Goal: Task Accomplishment & Management: Manage account settings

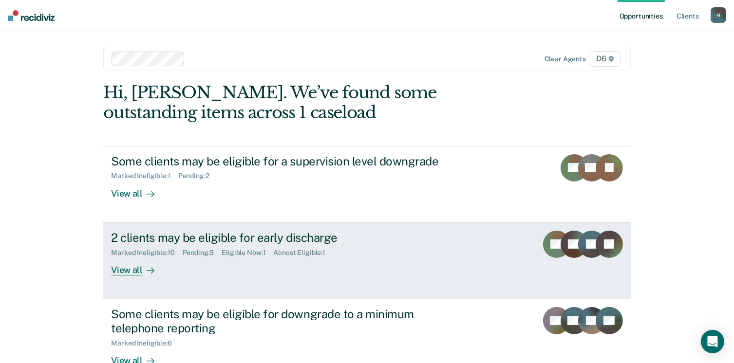
click at [125, 271] on div "View all" at bounding box center [138, 266] width 55 height 19
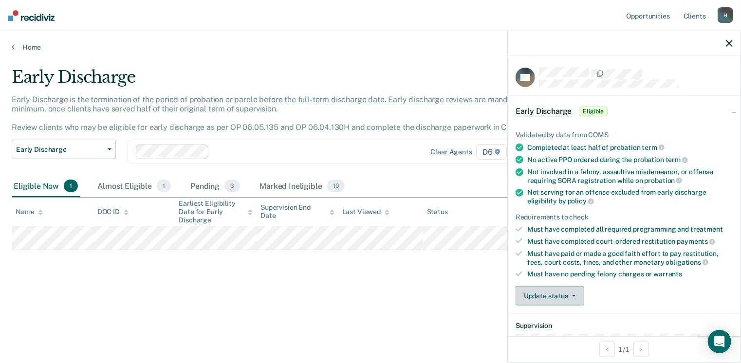
click at [573, 291] on button "Update status" at bounding box center [550, 295] width 69 height 19
click at [572, 295] on icon "button" at bounding box center [574, 296] width 4 height 2
click at [572, 297] on button "Update status" at bounding box center [550, 295] width 69 height 19
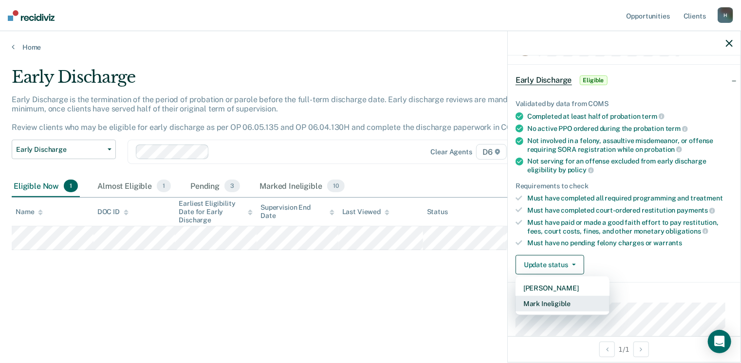
scroll to position [49, 0]
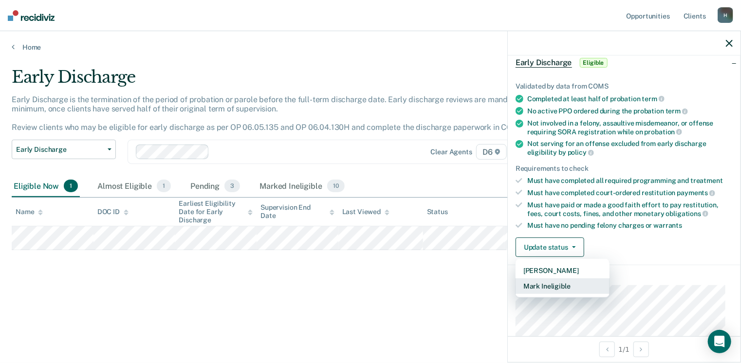
click at [558, 284] on button "Mark Ineligible" at bounding box center [563, 287] width 94 height 16
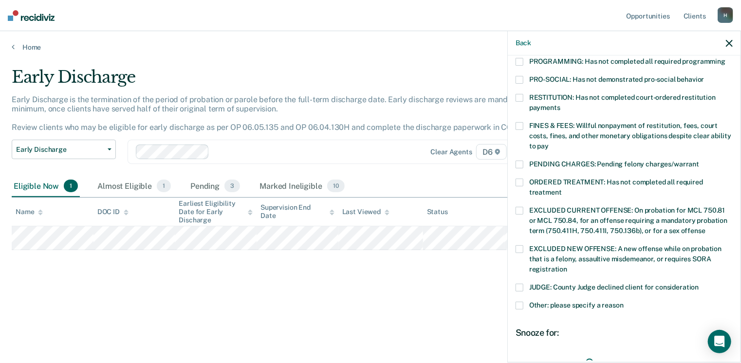
scroll to position [243, 0]
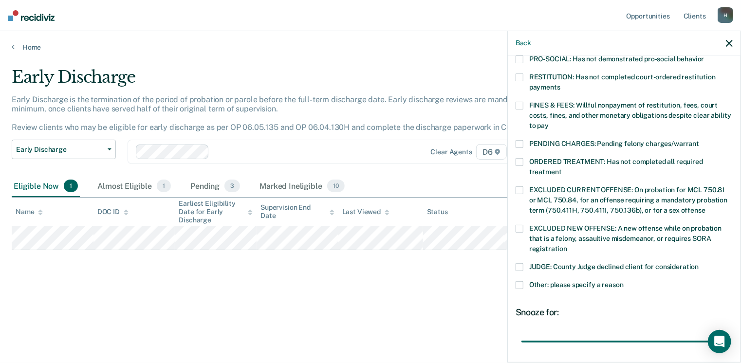
drag, startPoint x: 587, startPoint y: 331, endPoint x: 723, endPoint y: 308, distance: 137.9
type input "90"
click at [723, 334] on input "range" at bounding box center [625, 342] width 206 height 17
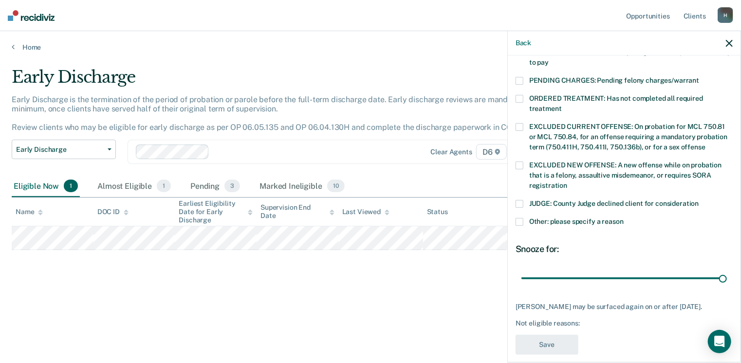
click at [519, 218] on span at bounding box center [520, 222] width 8 height 8
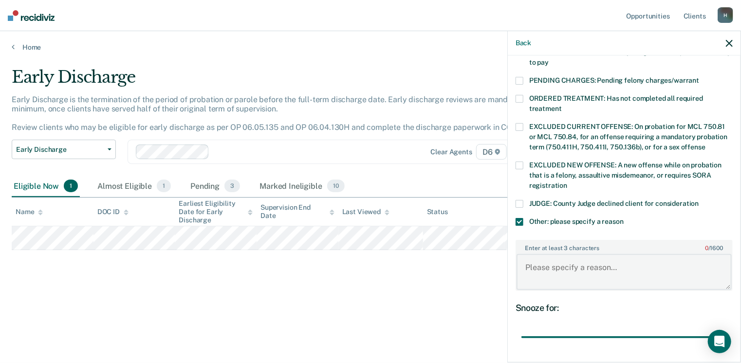
click at [527, 254] on textarea "Enter at least 3 characters 0 / 1600" at bounding box center [624, 272] width 215 height 36
type textarea "i"
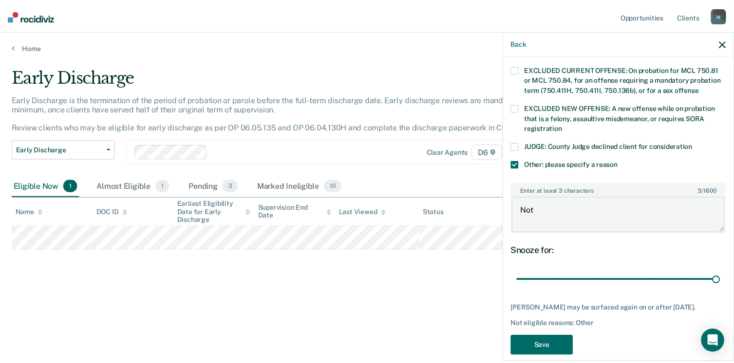
scroll to position [365, 0]
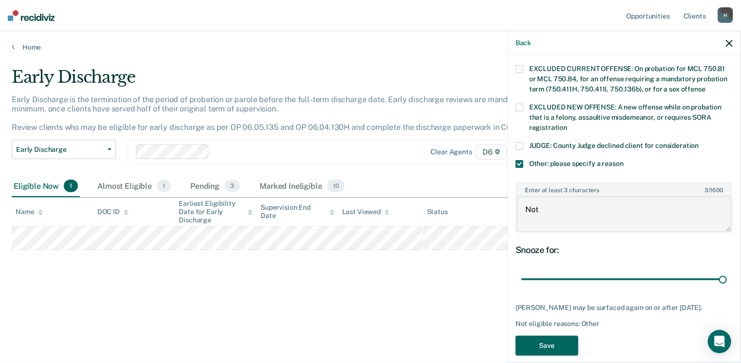
type textarea "Not"
click at [538, 336] on button "Save" at bounding box center [547, 346] width 63 height 20
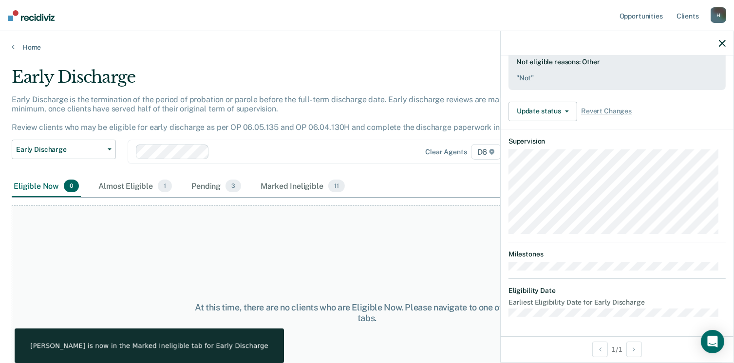
scroll to position [269, 0]
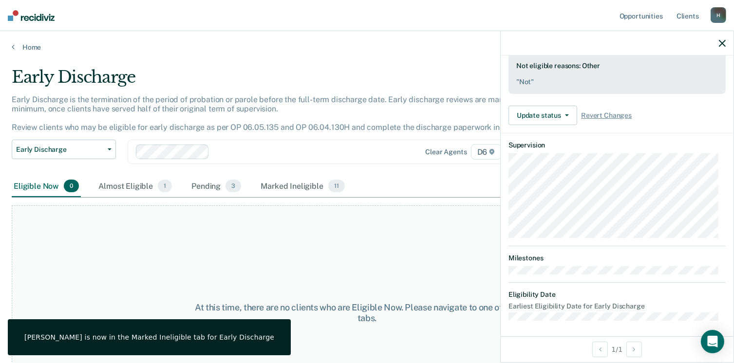
click at [539, 84] on div "Marked ineligible by [PERSON_NAME][EMAIL_ADDRESS][US_STATE][DOMAIN_NAME] on [DA…" at bounding box center [616, 57] width 217 height 73
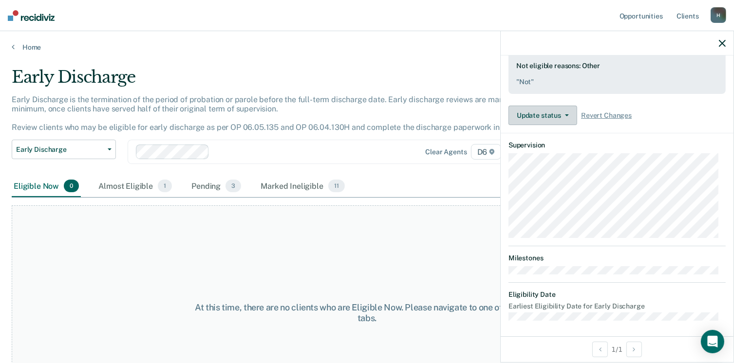
click at [563, 108] on button "Update status" at bounding box center [542, 115] width 69 height 19
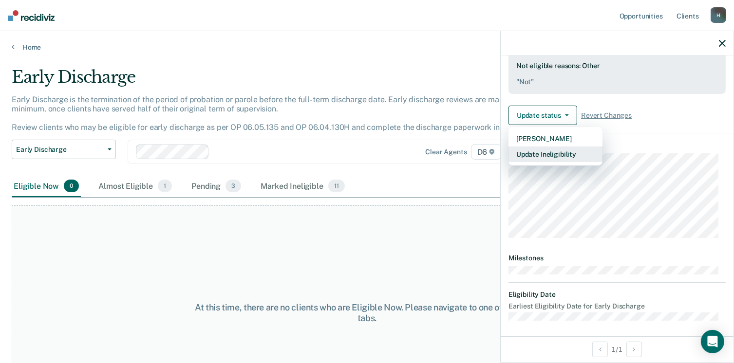
click at [554, 149] on button "Update Ineligibility" at bounding box center [555, 155] width 94 height 16
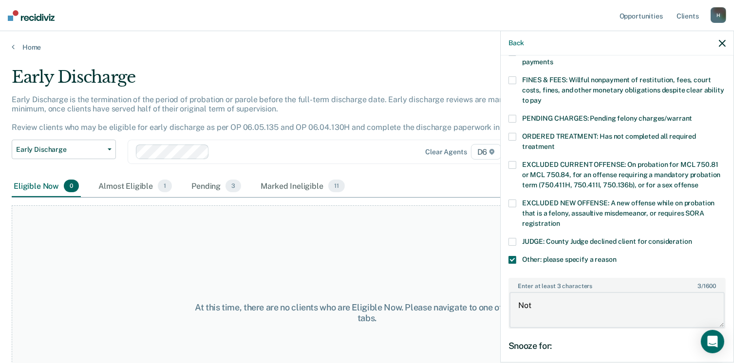
click at [543, 292] on textarea "Not" at bounding box center [616, 310] width 215 height 36
drag, startPoint x: 535, startPoint y: 291, endPoint x: 505, endPoint y: 296, distance: 29.6
click at [505, 296] on div "MP Which of the following requirements has [PERSON_NAME] not met? [MEDICAL_DATA…" at bounding box center [617, 208] width 233 height 305
click at [539, 295] on textarea "Not" at bounding box center [616, 310] width 215 height 36
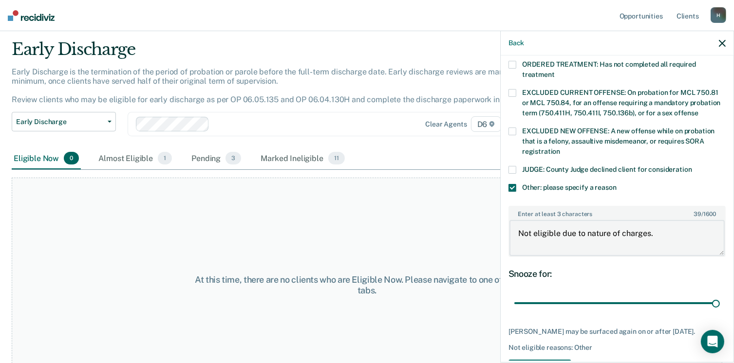
scroll to position [56, 0]
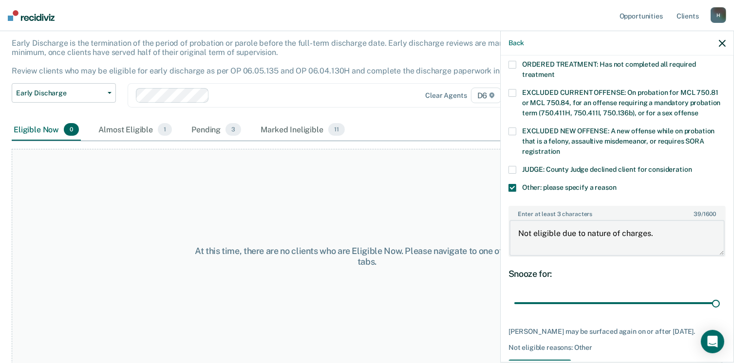
type textarea "Not eligible due to nature of charges."
drag, startPoint x: 532, startPoint y: 350, endPoint x: 520, endPoint y: 352, distance: 11.8
click at [531, 360] on button "Save" at bounding box center [539, 370] width 63 height 20
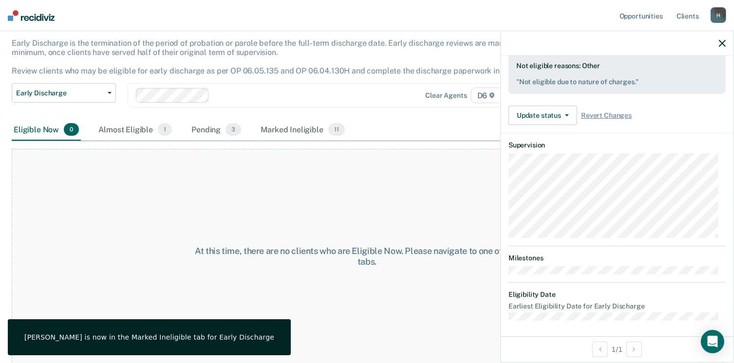
click at [148, 127] on div "Almost Eligible 1" at bounding box center [134, 129] width 77 height 21
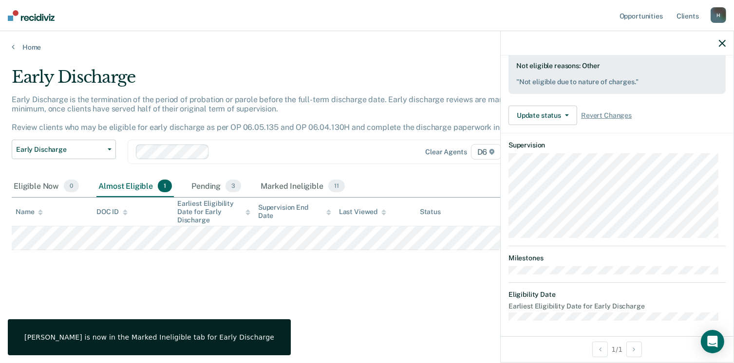
scroll to position [0, 0]
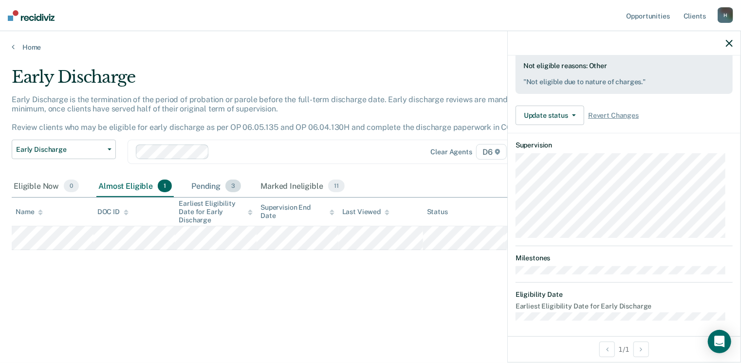
click at [204, 185] on div "Pending 3" at bounding box center [216, 186] width 54 height 21
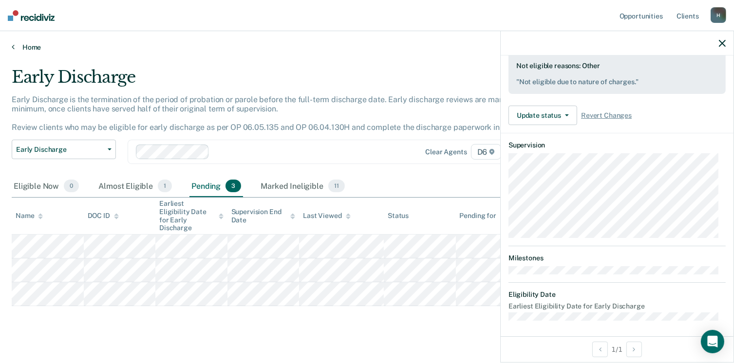
click at [30, 45] on link "Home" at bounding box center [367, 47] width 711 height 9
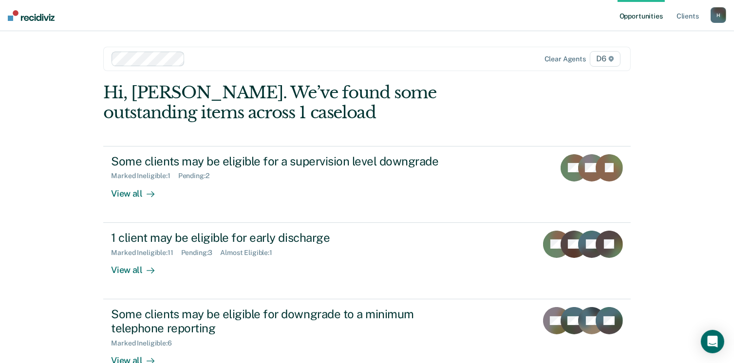
scroll to position [49, 0]
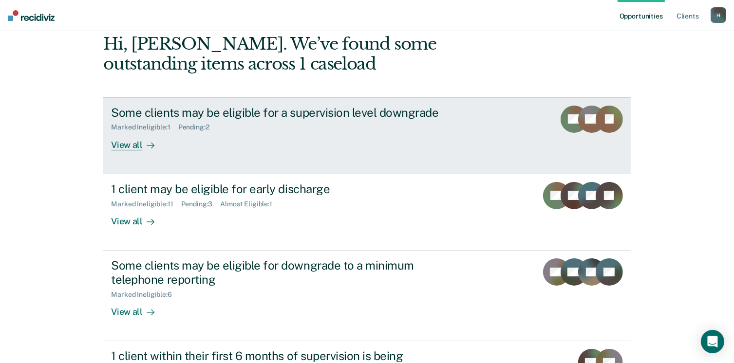
click at [131, 145] on div "View all" at bounding box center [138, 140] width 55 height 19
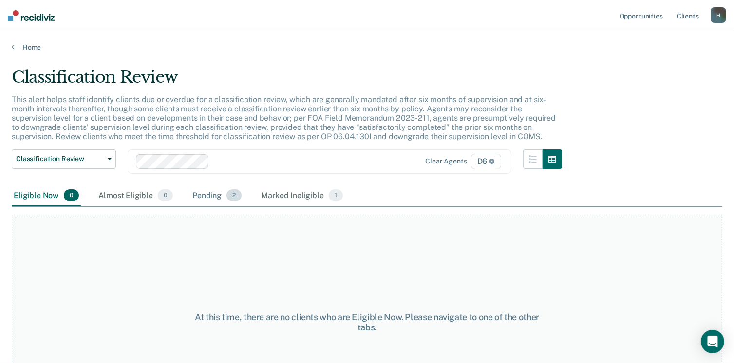
click at [203, 195] on div "Pending 2" at bounding box center [216, 196] width 53 height 21
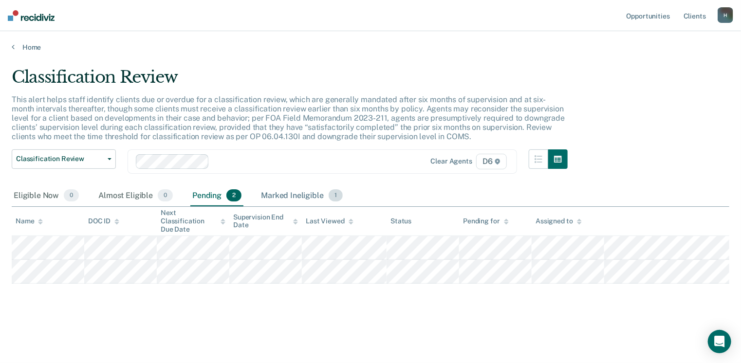
click at [276, 193] on div "Marked Ineligible 1" at bounding box center [302, 196] width 86 height 21
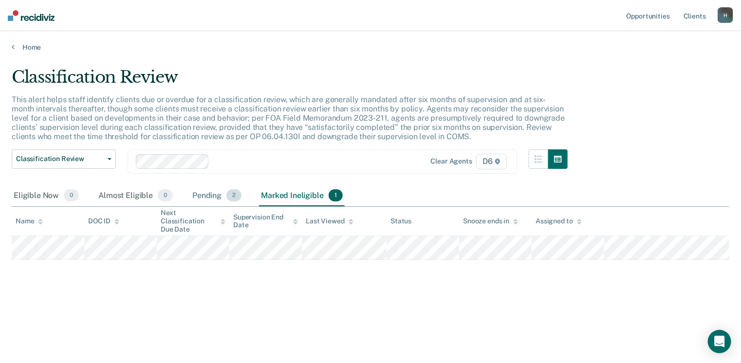
click at [204, 194] on div "Pending 2" at bounding box center [216, 196] width 53 height 21
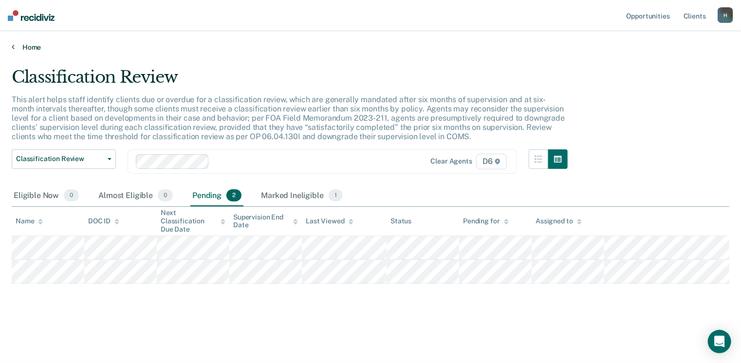
click at [31, 49] on link "Home" at bounding box center [371, 47] width 718 height 9
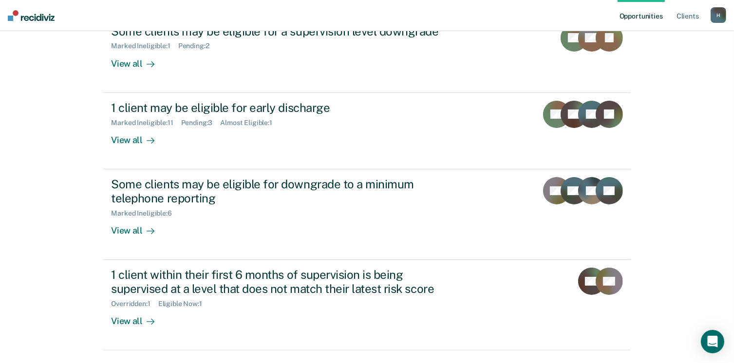
scroll to position [155, 0]
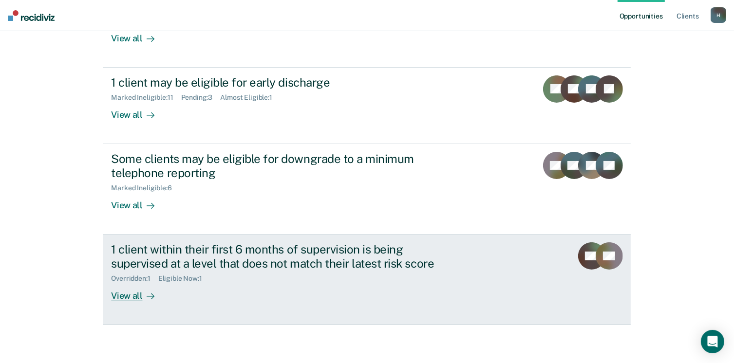
click at [119, 292] on div "View all" at bounding box center [138, 291] width 55 height 19
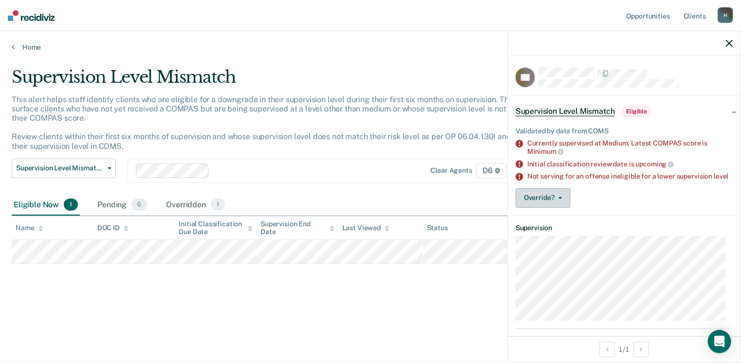
click at [563, 204] on button "Override?" at bounding box center [543, 197] width 55 height 19
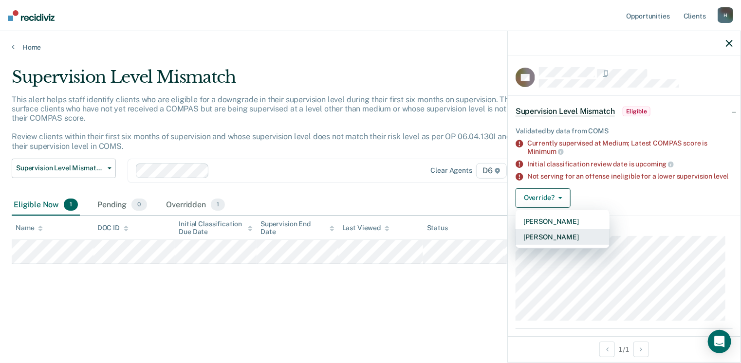
click at [561, 241] on button "[PERSON_NAME]" at bounding box center [563, 237] width 94 height 16
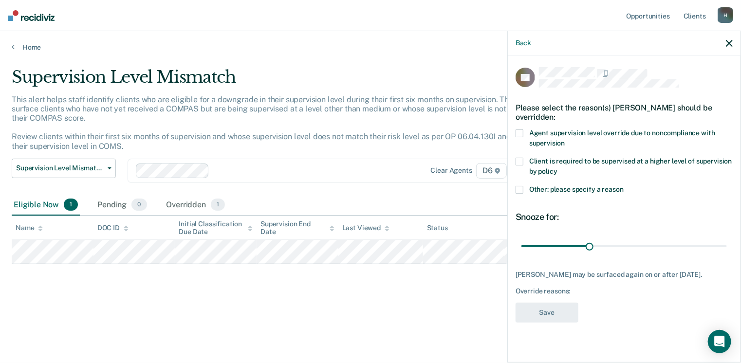
click at [522, 189] on span at bounding box center [520, 190] width 8 height 8
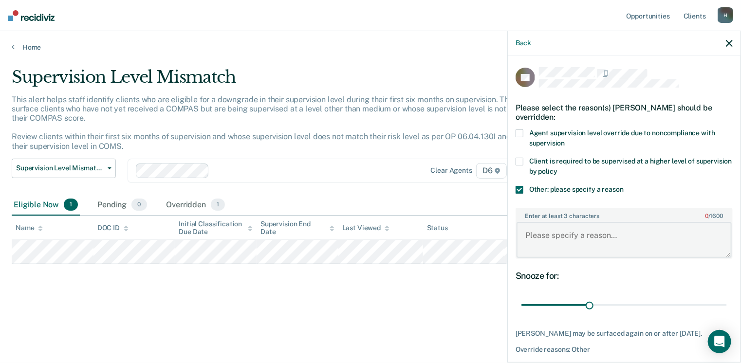
click at [531, 234] on textarea "Enter at least 3 characters 0 / 1600" at bounding box center [624, 240] width 215 height 36
type textarea "Has a pending violation"
drag, startPoint x: 588, startPoint y: 305, endPoint x: 719, endPoint y: 306, distance: 130.5
type input "90"
click at [723, 301] on input "range" at bounding box center [625, 305] width 206 height 17
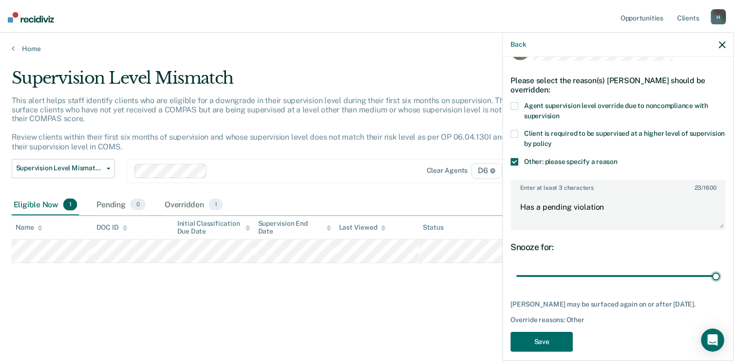
scroll to position [44, 0]
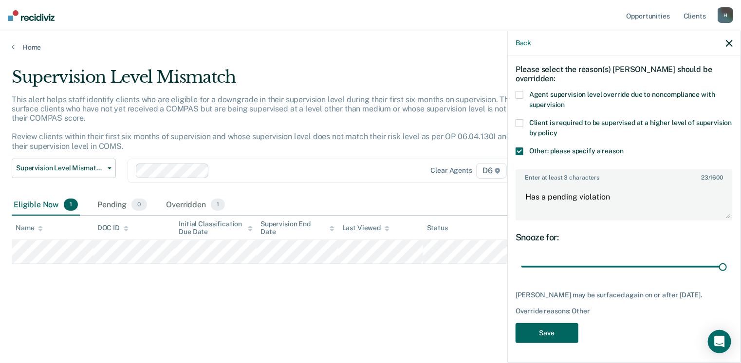
click at [539, 337] on button "Save" at bounding box center [547, 333] width 63 height 20
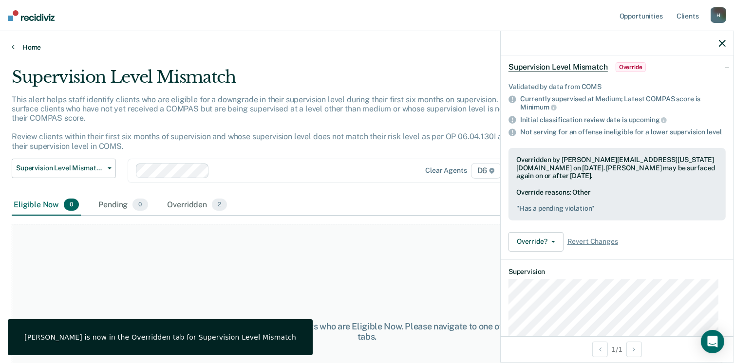
click at [32, 50] on link "Home" at bounding box center [367, 47] width 711 height 9
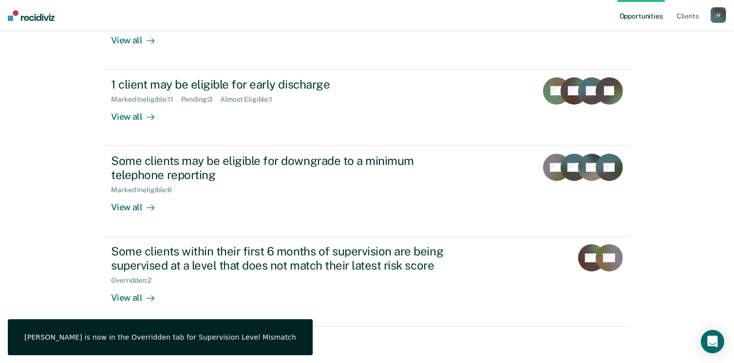
scroll to position [155, 0]
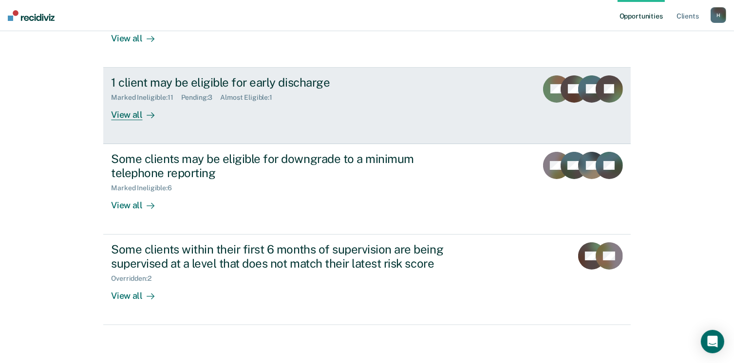
click at [120, 112] on div "View all" at bounding box center [138, 110] width 55 height 19
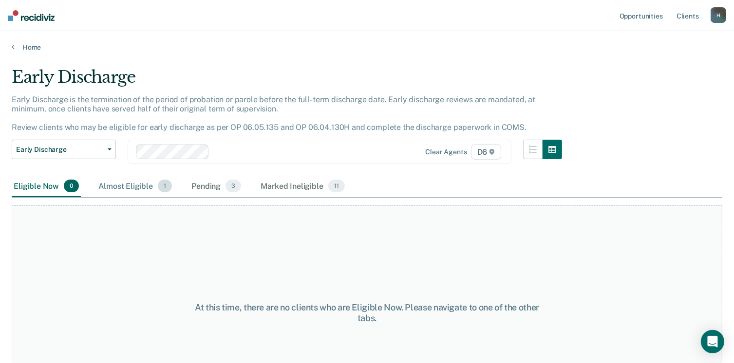
click at [119, 187] on div "Almost Eligible 1" at bounding box center [134, 186] width 77 height 21
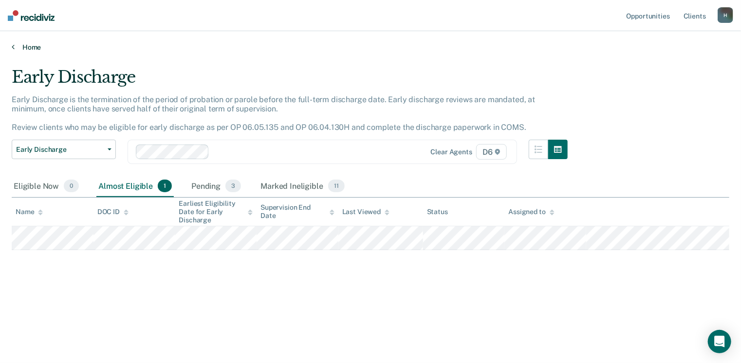
click at [29, 48] on link "Home" at bounding box center [371, 47] width 718 height 9
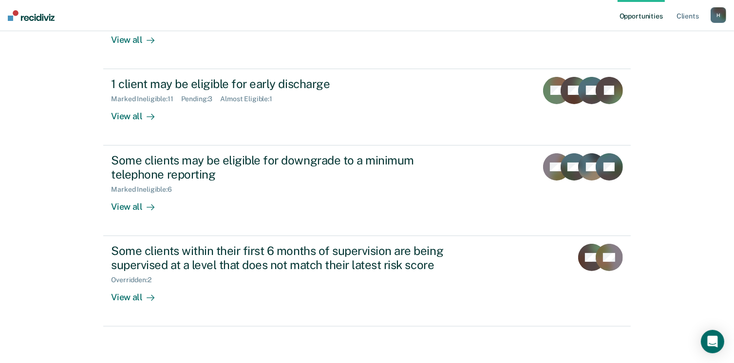
scroll to position [155, 0]
